Goal: Information Seeking & Learning: Compare options

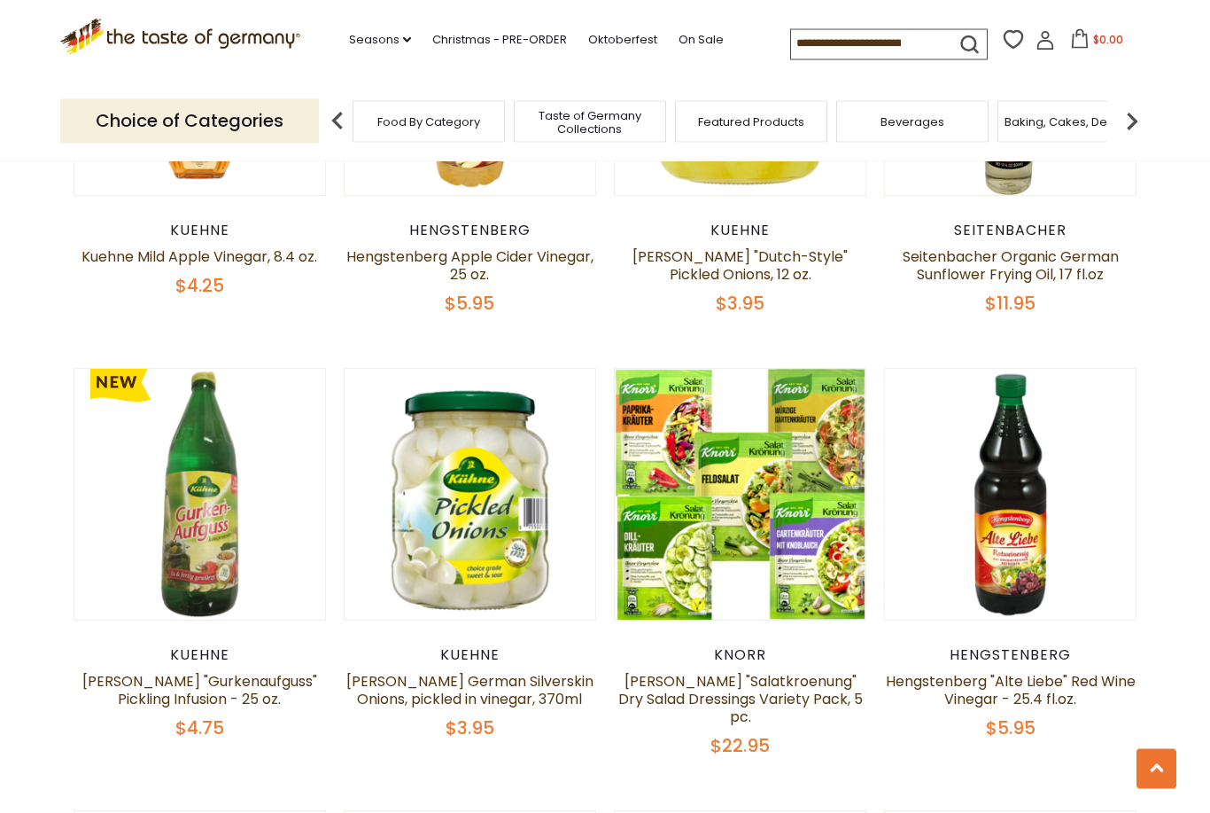
scroll to position [1737, 0]
click at [760, 191] on button "Quick View" at bounding box center [741, 172] width 120 height 40
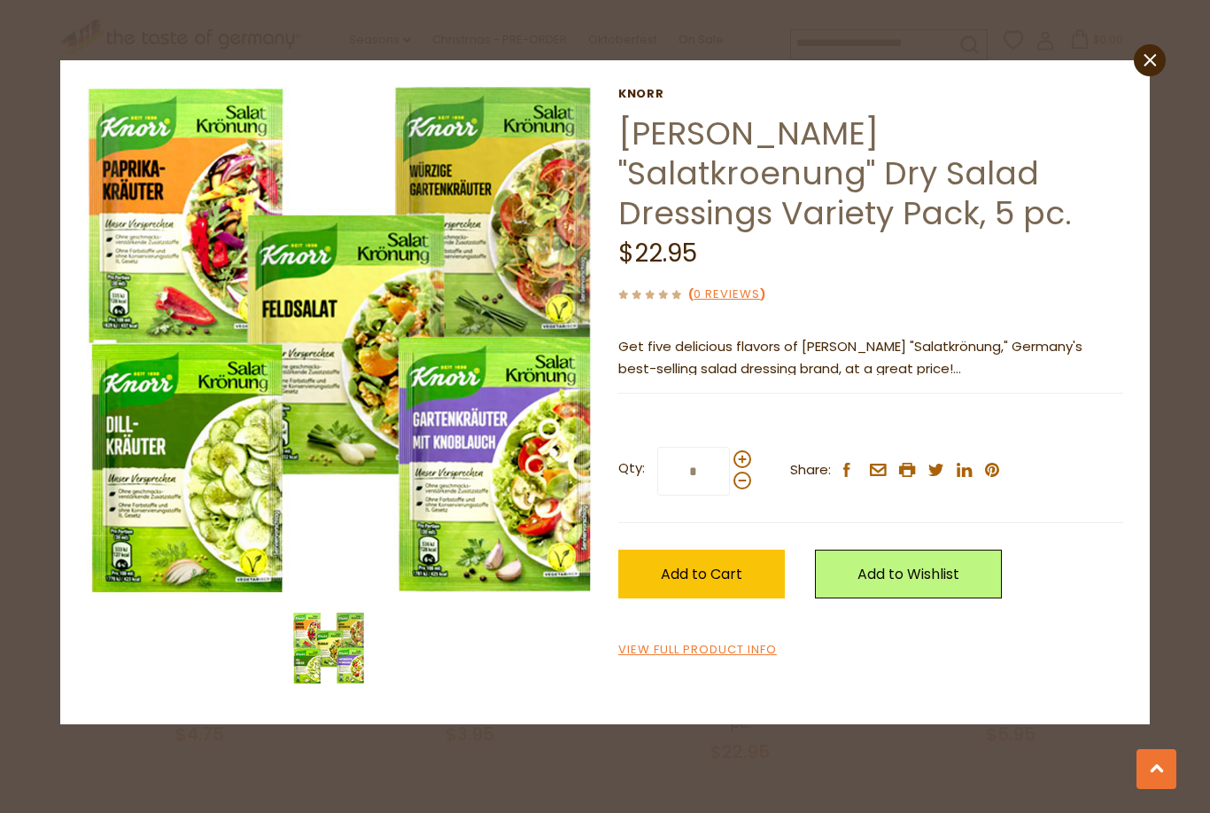
scroll to position [1730, 0]
click at [1150, 63] on icon "close" at bounding box center [1149, 60] width 13 height 13
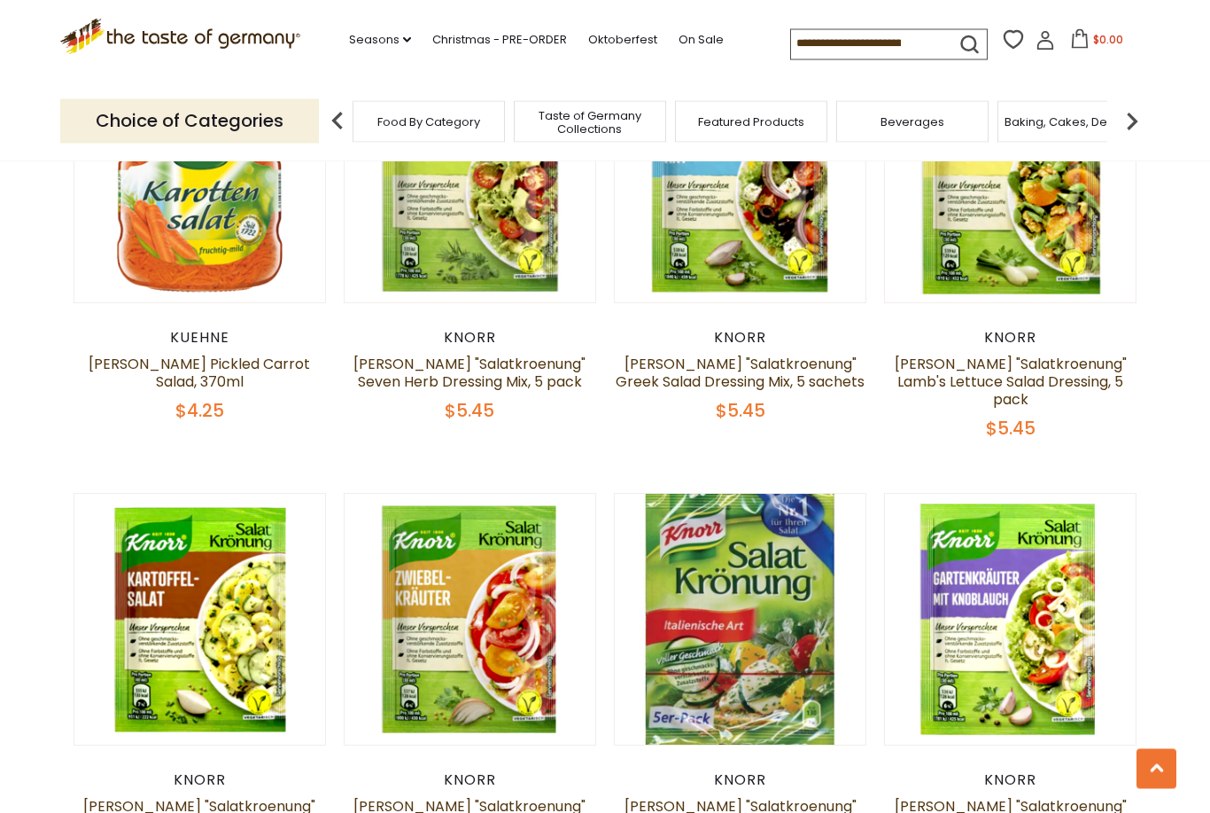
scroll to position [2498, 0]
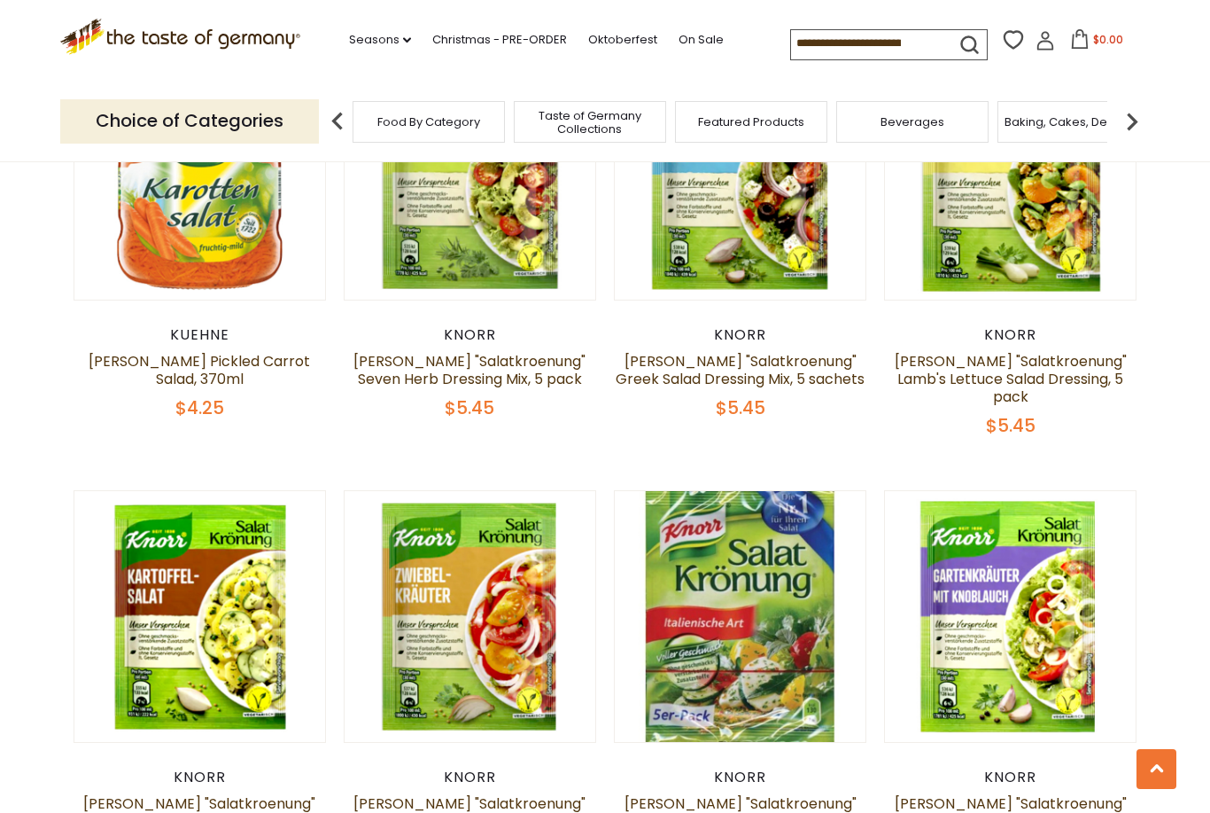
click at [763, 315] on button "Quick View" at bounding box center [741, 295] width 120 height 40
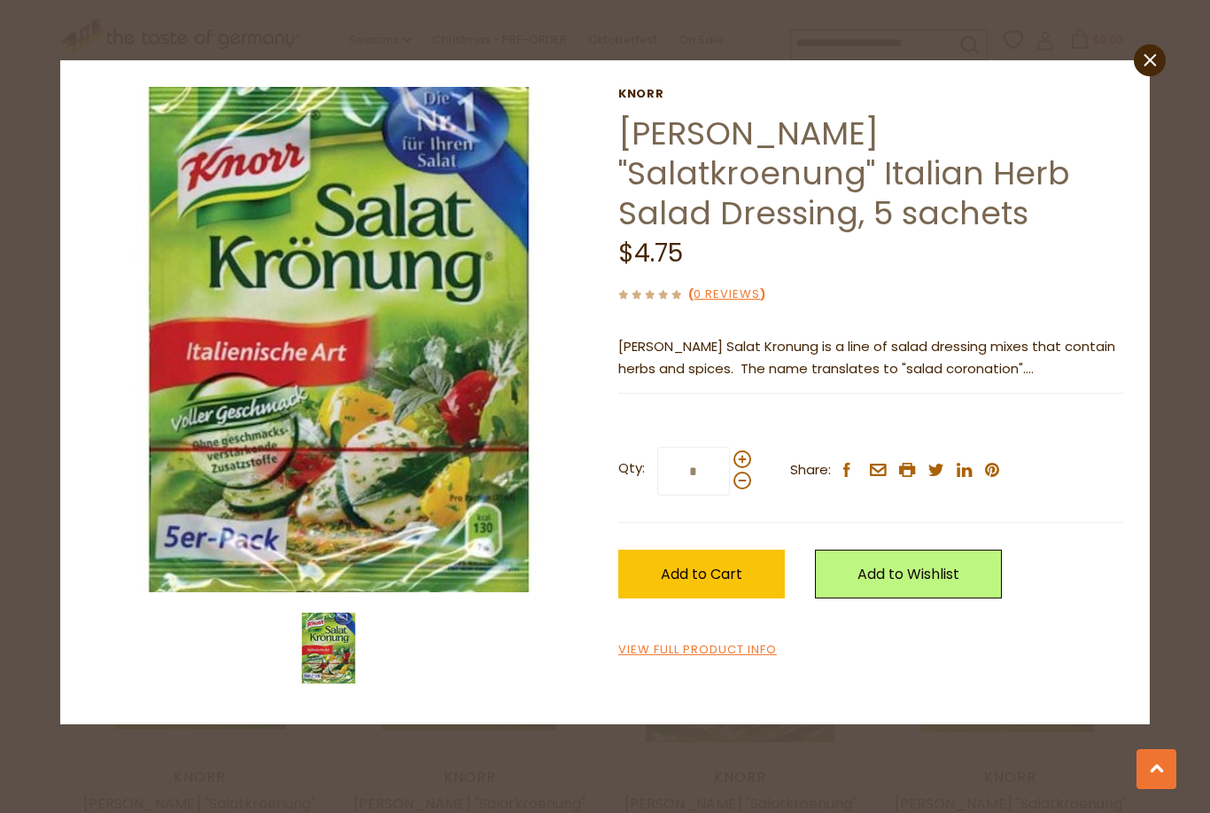
click at [727, 641] on link "View Full Product Info" at bounding box center [698, 650] width 159 height 19
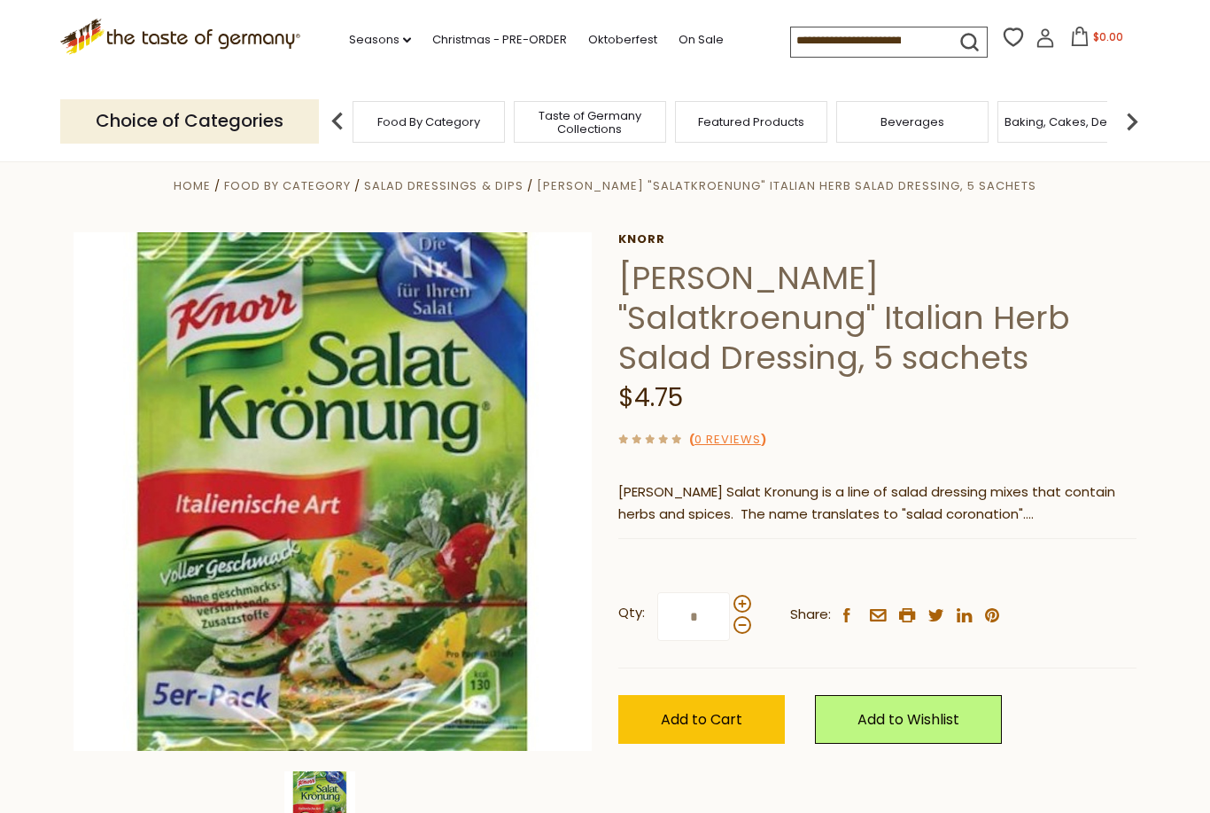
scroll to position [19, 0]
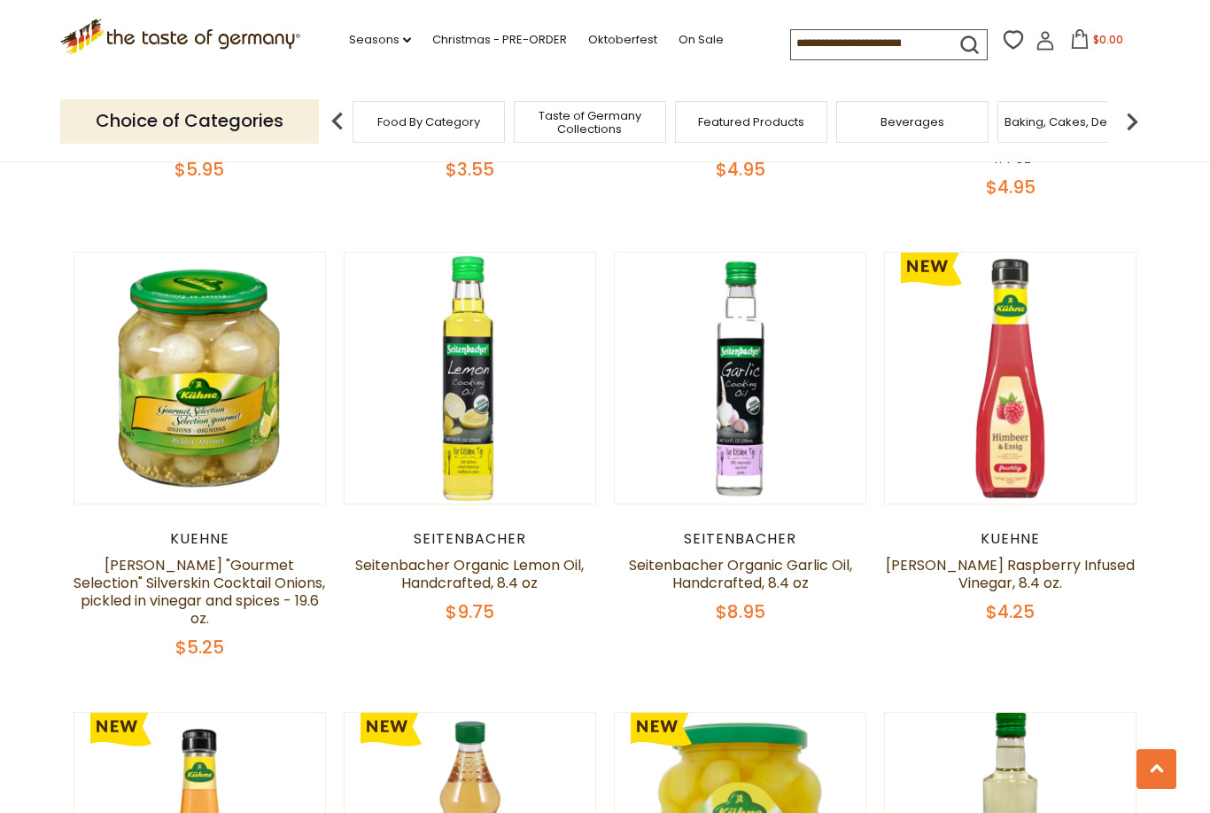
scroll to position [968, 0]
